Goal: Information Seeking & Learning: Find contact information

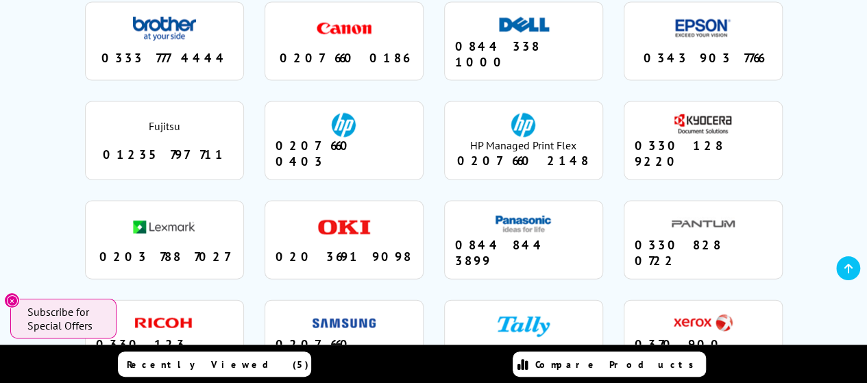
scroll to position [1456, 0]
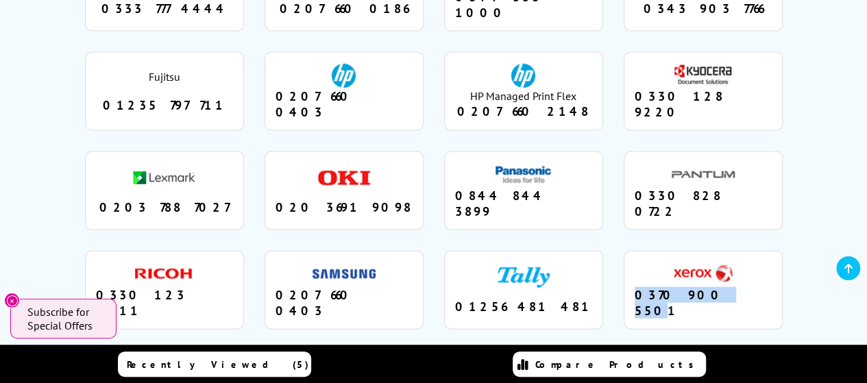
drag, startPoint x: 658, startPoint y: 173, endPoint x: 734, endPoint y: 198, distance: 80.7
click at [734, 251] on li "xerox 0370 900 5501" at bounding box center [703, 290] width 159 height 79
click at [655, 287] on div "0370 900 5501" at bounding box center [703, 303] width 137 height 32
drag, startPoint x: 661, startPoint y: 201, endPoint x: 773, endPoint y: 197, distance: 111.8
click at [773, 251] on li "xerox 0370 900 5501" at bounding box center [703, 290] width 159 height 79
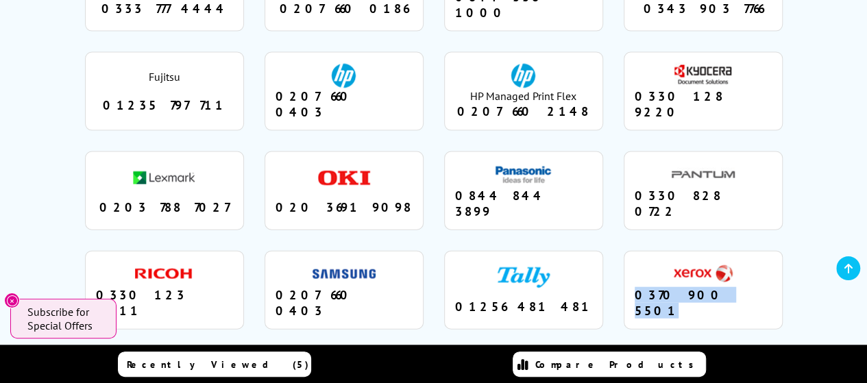
copy div "0370 900 5501"
